Goal: Use online tool/utility: Utilize a website feature to perform a specific function

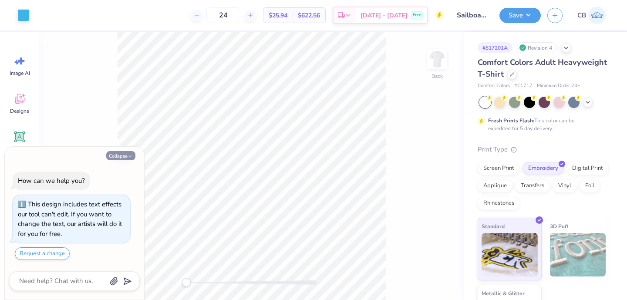
click at [125, 157] on button "Collapse" at bounding box center [120, 155] width 29 height 9
type textarea "x"
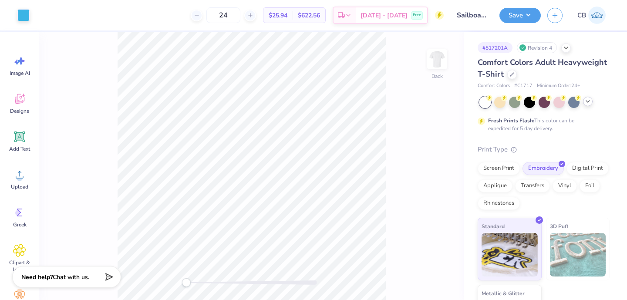
click at [591, 102] on icon at bounding box center [588, 101] width 7 height 7
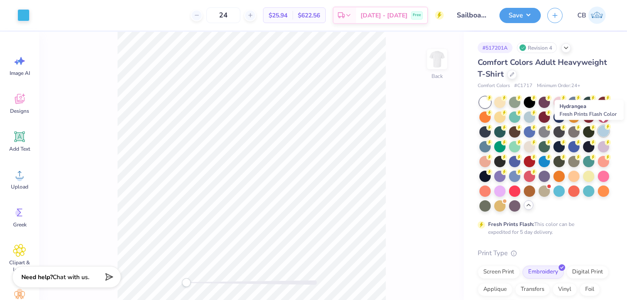
click at [605, 130] on div at bounding box center [603, 130] width 11 height 11
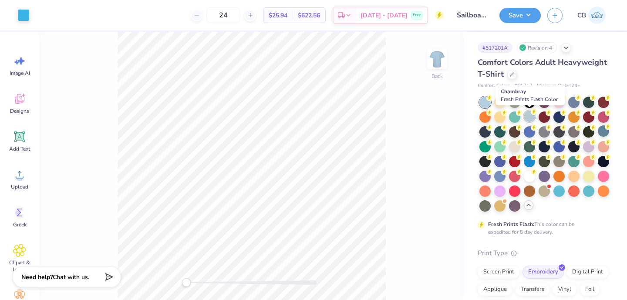
click at [530, 118] on div at bounding box center [529, 116] width 11 height 11
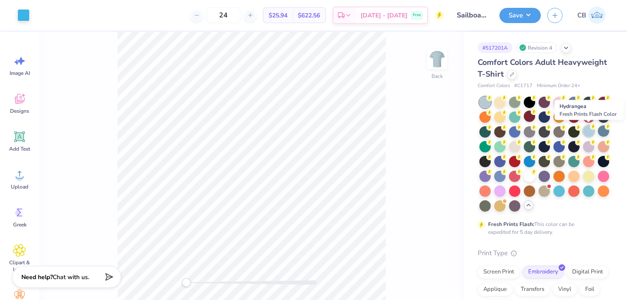
click at [586, 131] on div at bounding box center [588, 130] width 11 height 11
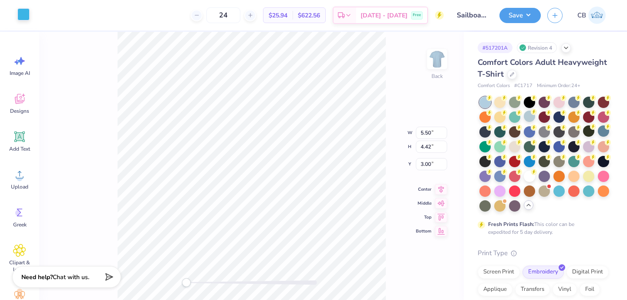
click at [24, 14] on div at bounding box center [23, 14] width 12 height 12
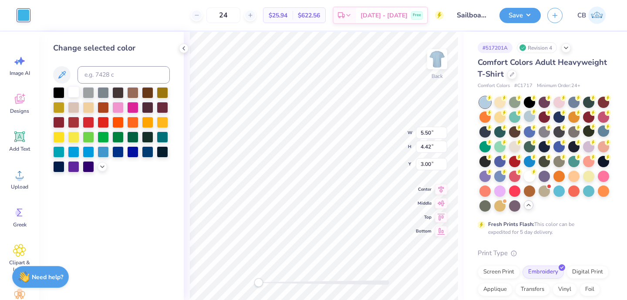
click at [69, 90] on div at bounding box center [73, 91] width 11 height 11
click at [183, 47] on icon at bounding box center [183, 48] width 7 height 7
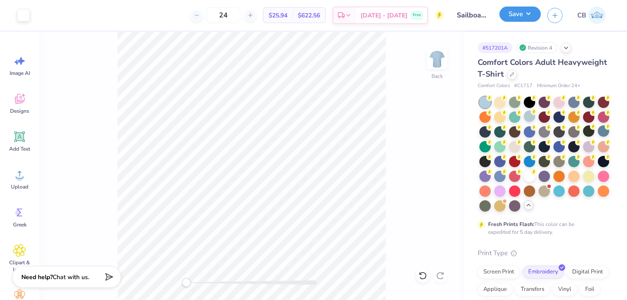
click at [519, 13] on button "Save" at bounding box center [520, 14] width 41 height 15
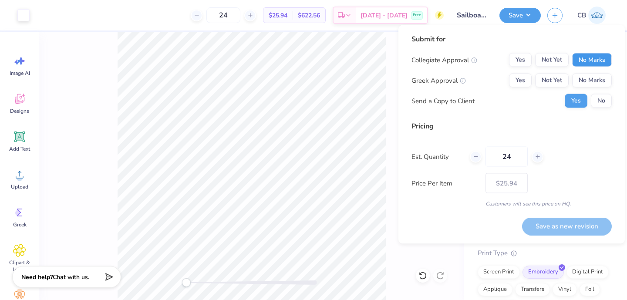
click at [588, 56] on button "No Marks" at bounding box center [592, 60] width 40 height 14
click at [523, 78] on button "Yes" at bounding box center [520, 81] width 23 height 14
click at [558, 227] on button "Save as new revision" at bounding box center [567, 226] width 90 height 18
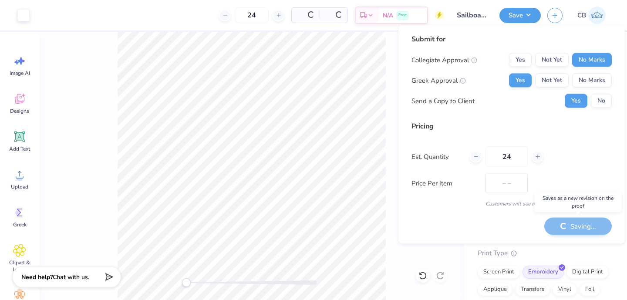
type input "$25.94"
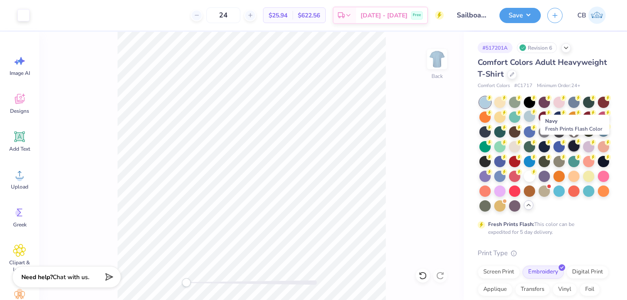
click at [579, 146] on div at bounding box center [574, 145] width 11 height 11
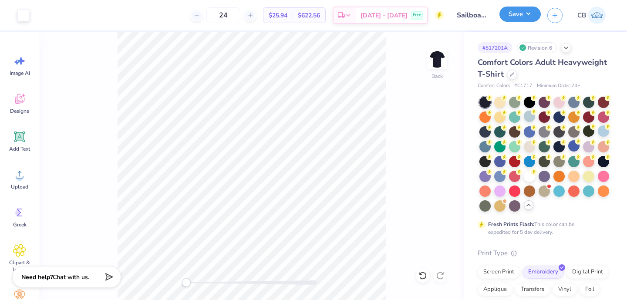
click at [504, 14] on button "Save" at bounding box center [520, 14] width 41 height 15
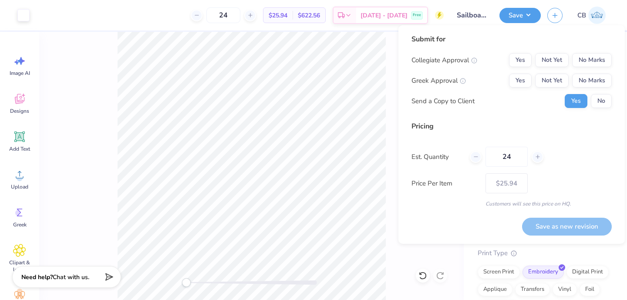
click at [592, 50] on div "Submit for Collegiate Approval Yes Not Yet No Marks Greek Approval Yes Not Yet …" at bounding box center [512, 74] width 200 height 81
click at [590, 53] on button "No Marks" at bounding box center [592, 60] width 40 height 14
click at [523, 84] on button "Yes" at bounding box center [520, 81] width 23 height 14
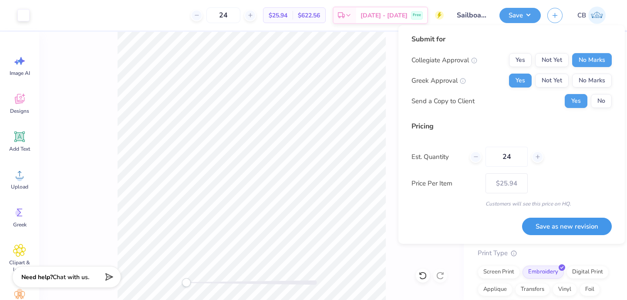
click at [554, 231] on button "Save as new revision" at bounding box center [567, 227] width 90 height 18
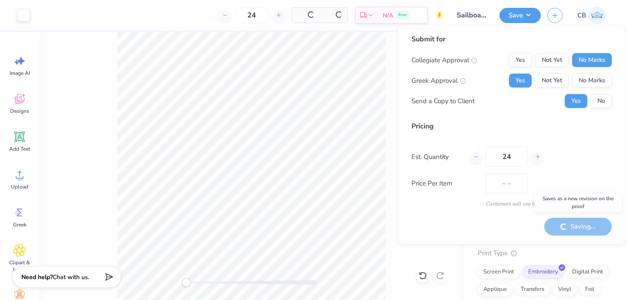
type input "$25.94"
